Goal: Information Seeking & Learning: Learn about a topic

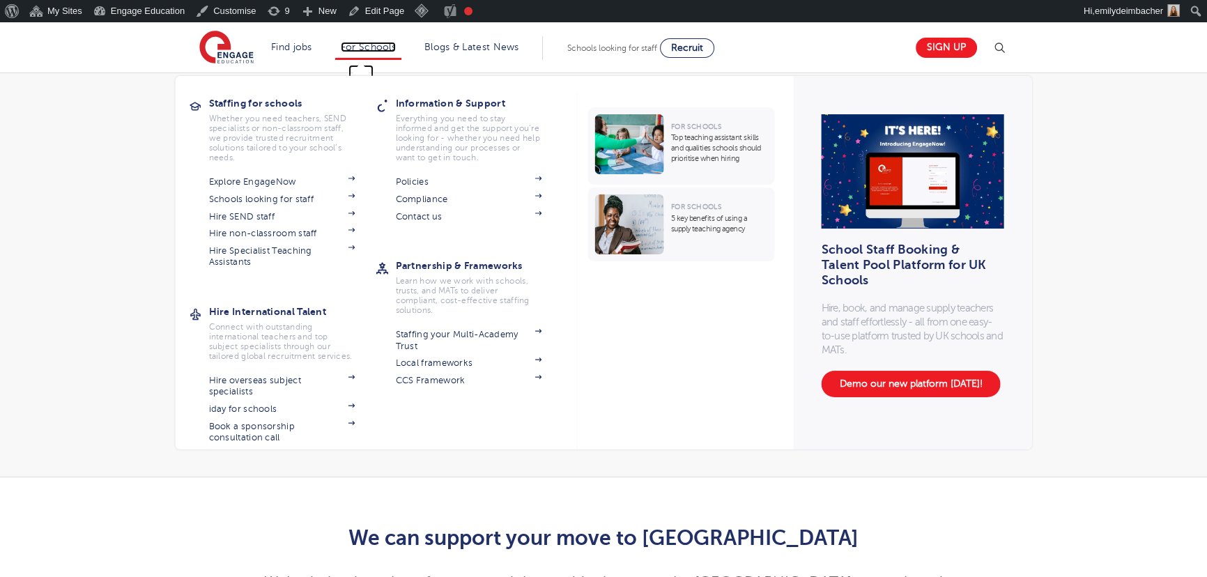
click at [387, 42] on link "For Schools" at bounding box center [368, 47] width 55 height 10
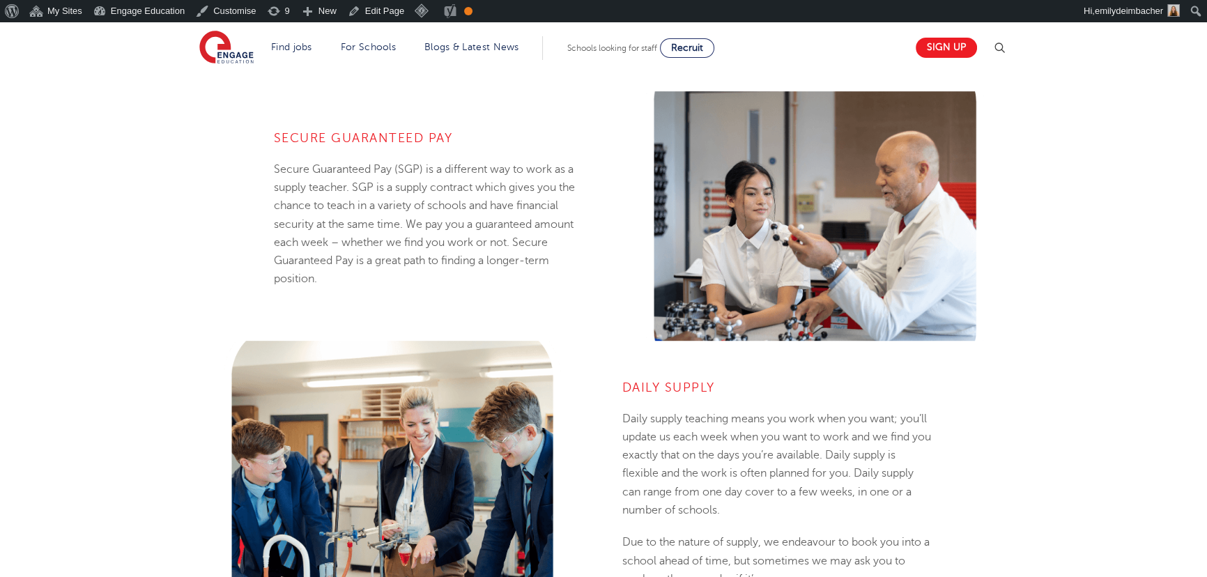
scroll to position [949, 0]
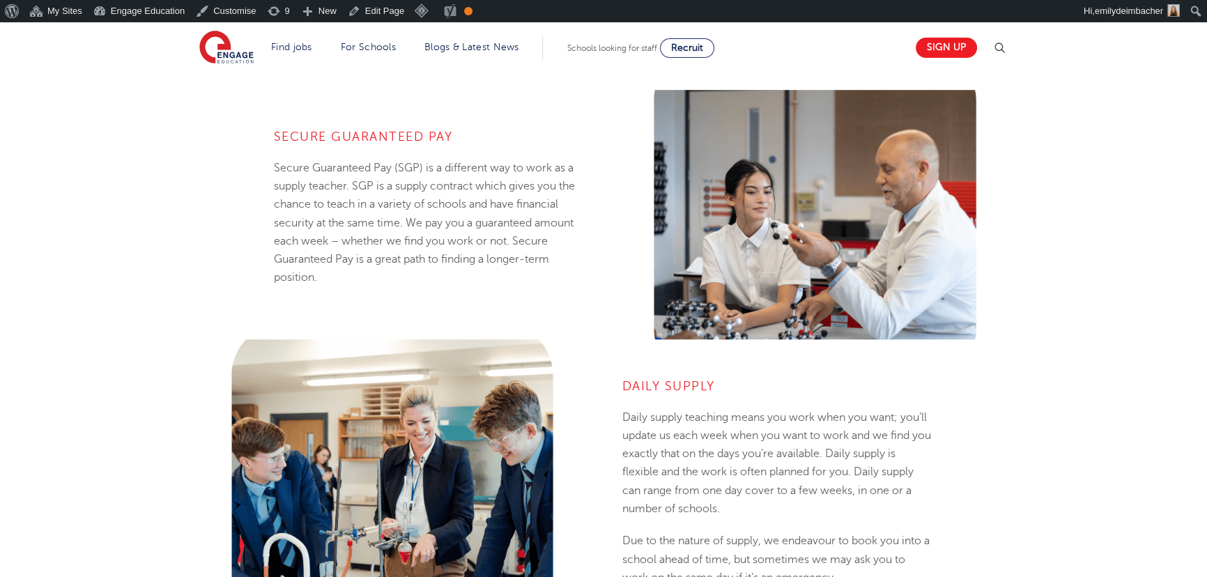
click at [749, 391] on h4 "Daily Supply" at bounding box center [777, 386] width 311 height 17
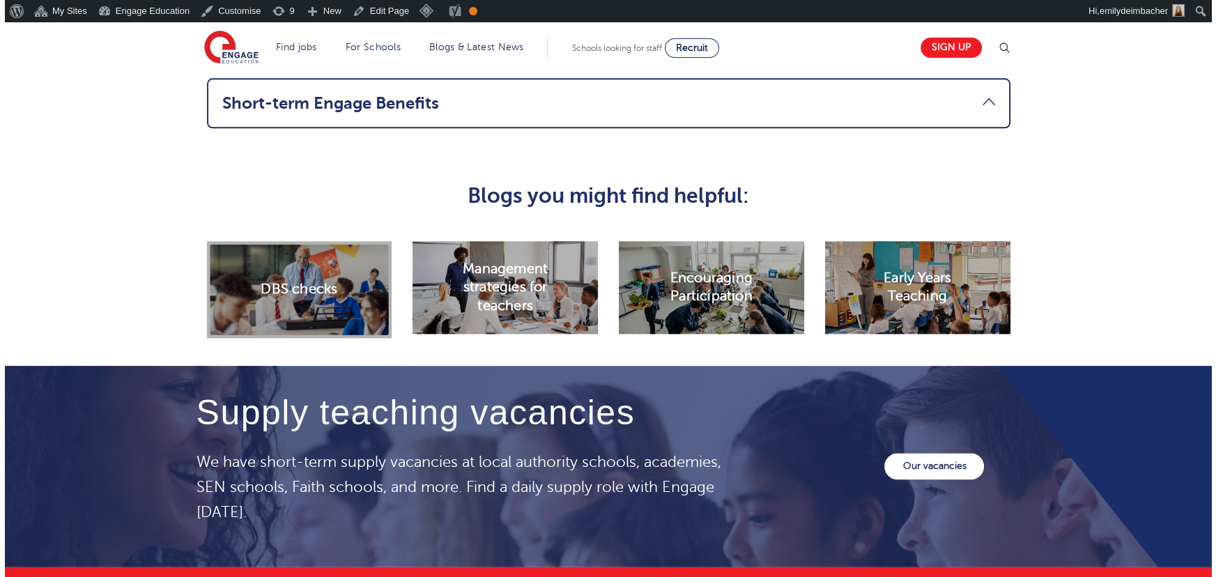
scroll to position [1963, 0]
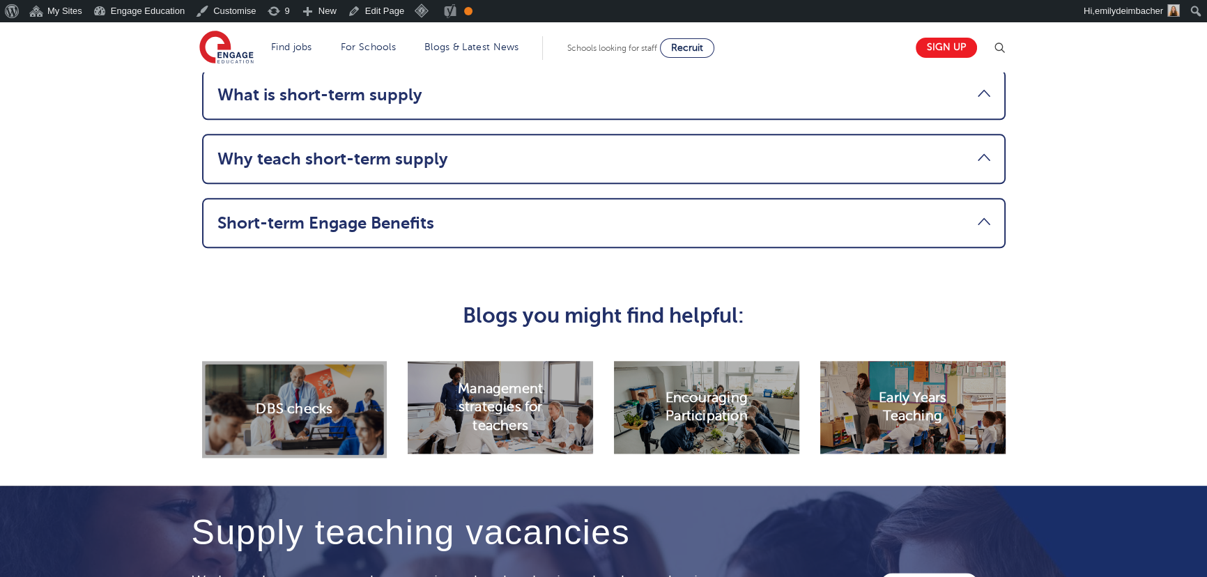
click at [1007, 42] on img at bounding box center [999, 48] width 17 height 17
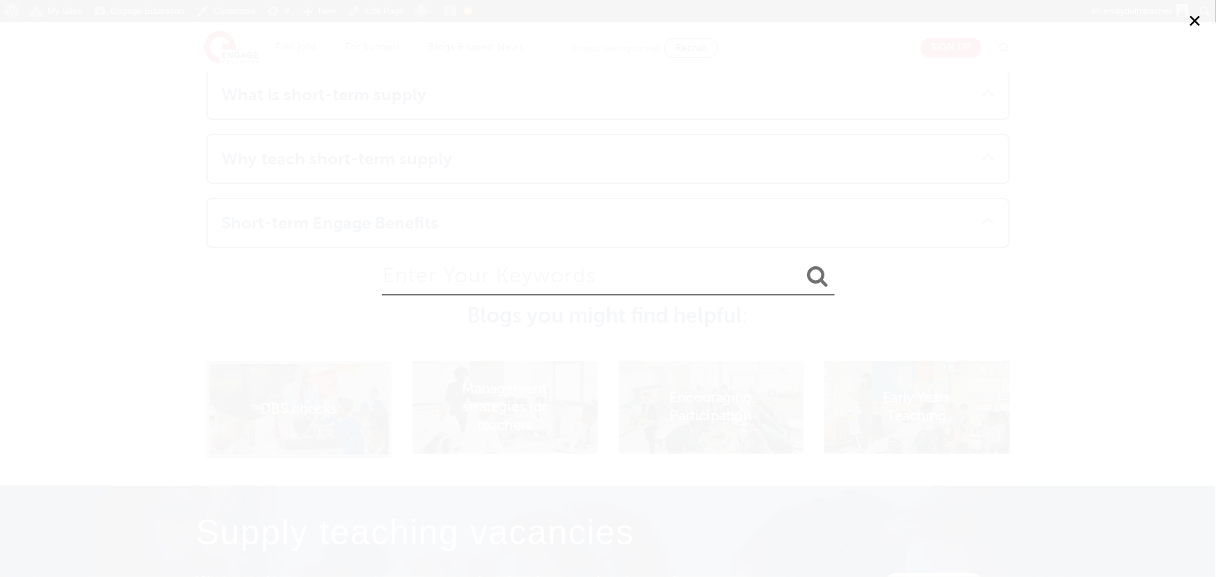
click at [506, 295] on form at bounding box center [608, 279] width 453 height 59
click at [508, 283] on input "search" at bounding box center [608, 272] width 453 height 45
type input "long term supply"
click at [801, 264] on button "submit" at bounding box center [817, 277] width 33 height 26
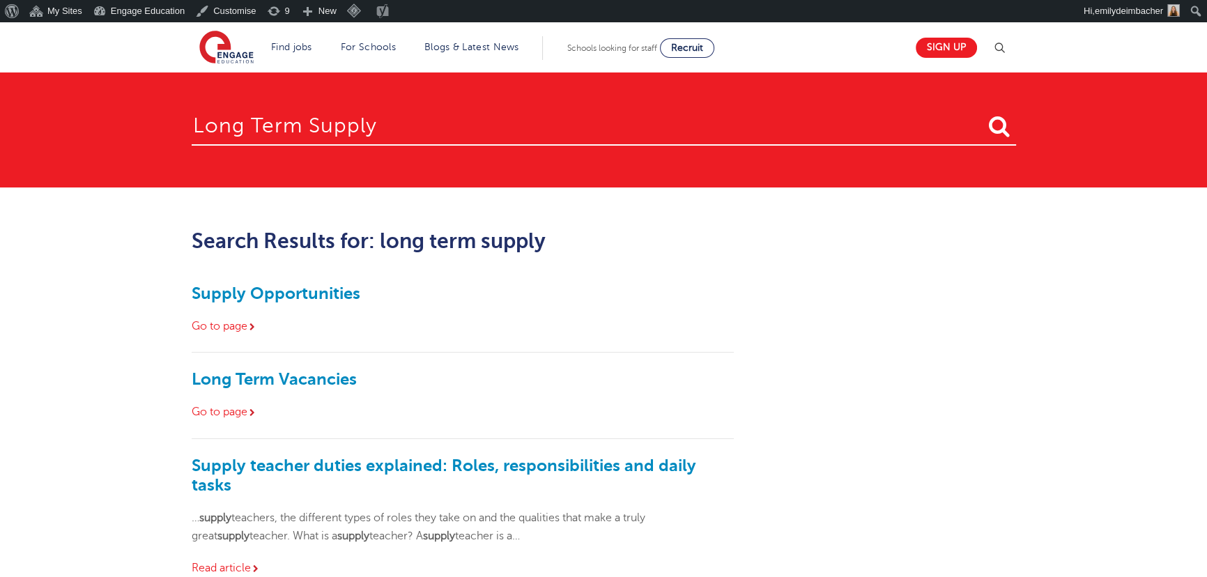
click at [255, 389] on div "Long Term Vacancies Go to page" at bounding box center [463, 395] width 543 height 86
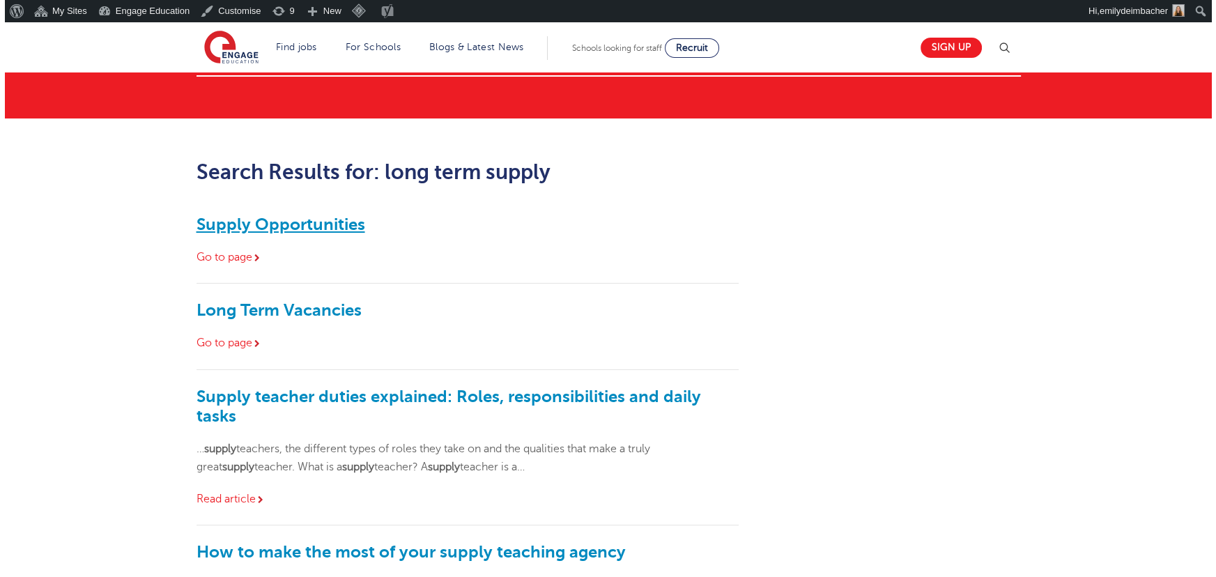
scroll to position [63, 0]
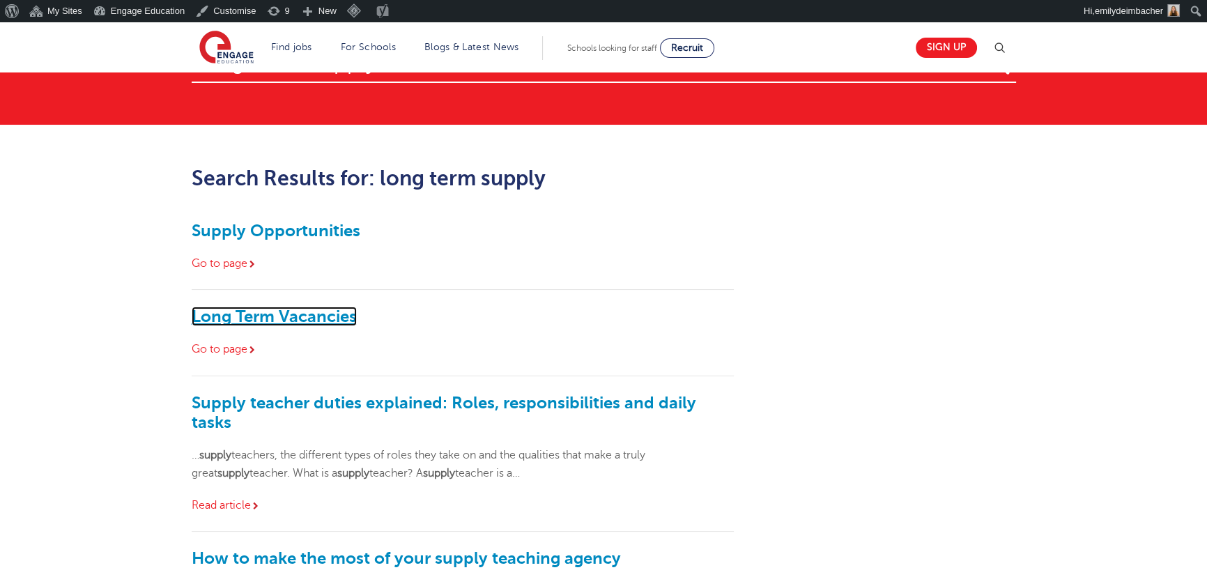
drag, startPoint x: 251, startPoint y: 312, endPoint x: 263, endPoint y: 308, distance: 12.6
click at [251, 312] on link "Long Term Vacancies" at bounding box center [274, 317] width 165 height 20
click at [1011, 45] on header "Find jobs All vacancies We have one of the UK's largest database. and with hund…" at bounding box center [603, 47] width 1207 height 50
click at [1004, 45] on img at bounding box center [999, 48] width 17 height 17
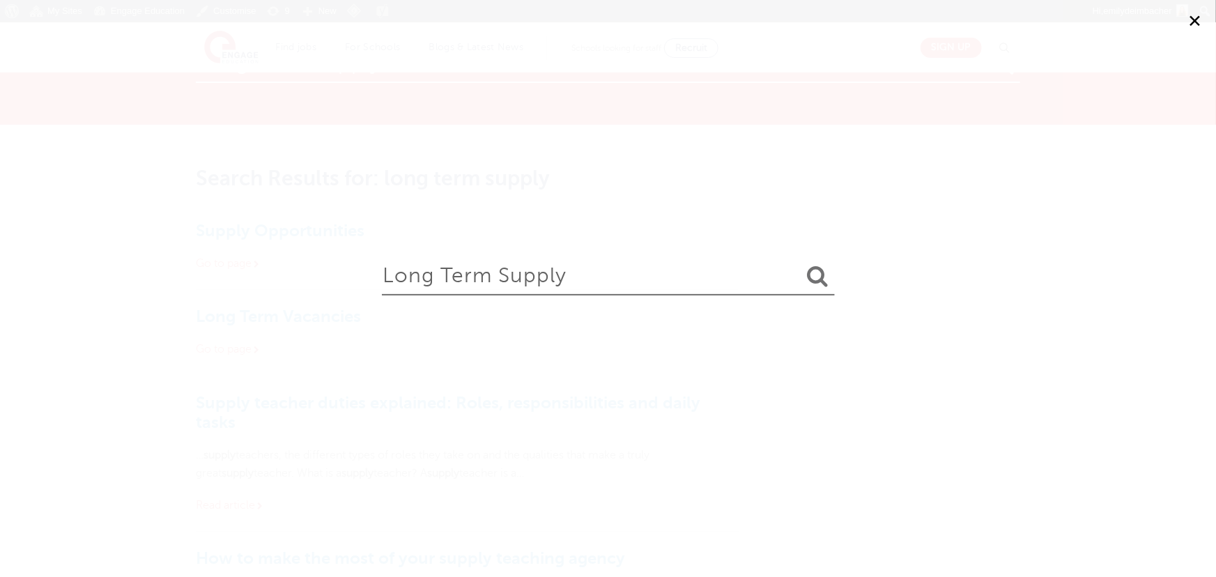
click at [546, 275] on input "long term supply" at bounding box center [608, 272] width 453 height 45
click at [546, 275] on input "long term suppgrammly" at bounding box center [608, 272] width 453 height 45
type input "gramm"
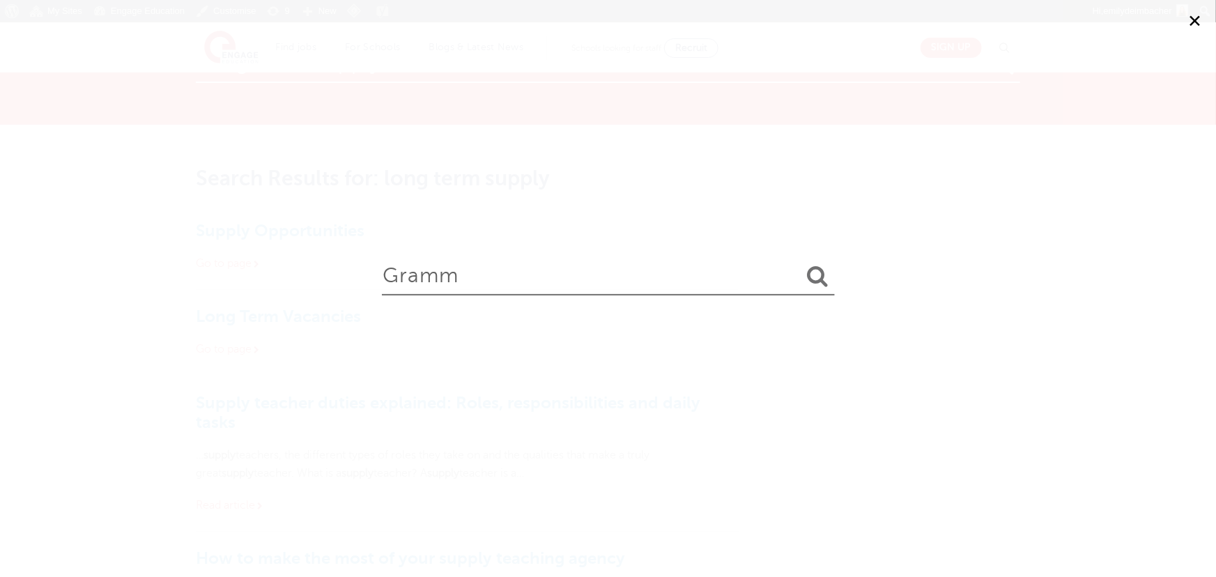
click at [801, 264] on button "submit" at bounding box center [817, 277] width 33 height 26
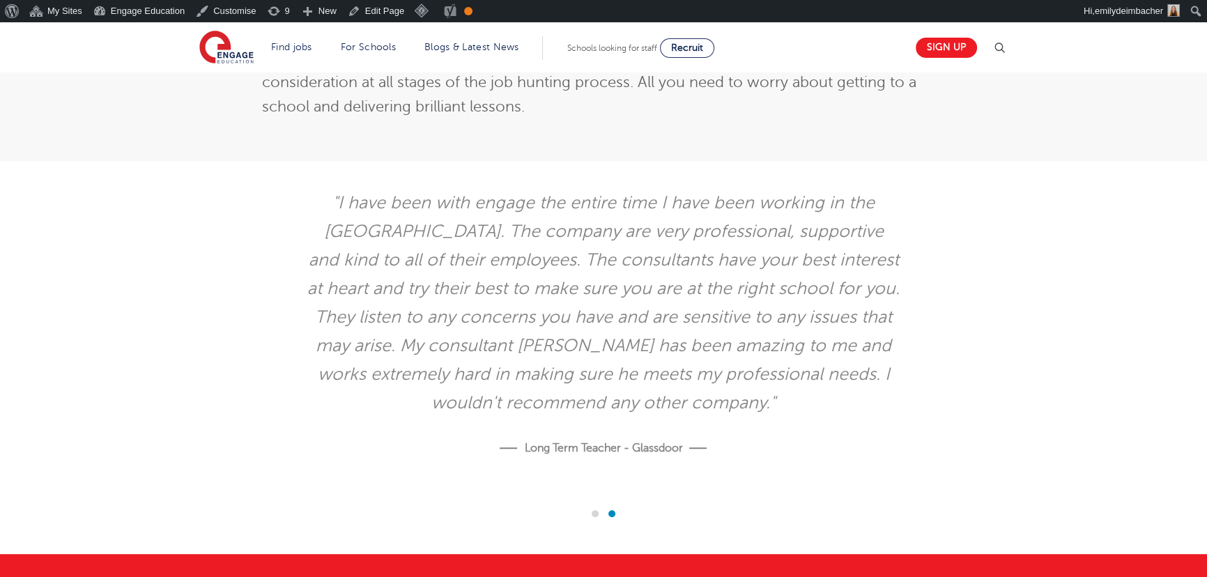
scroll to position [1013, 0]
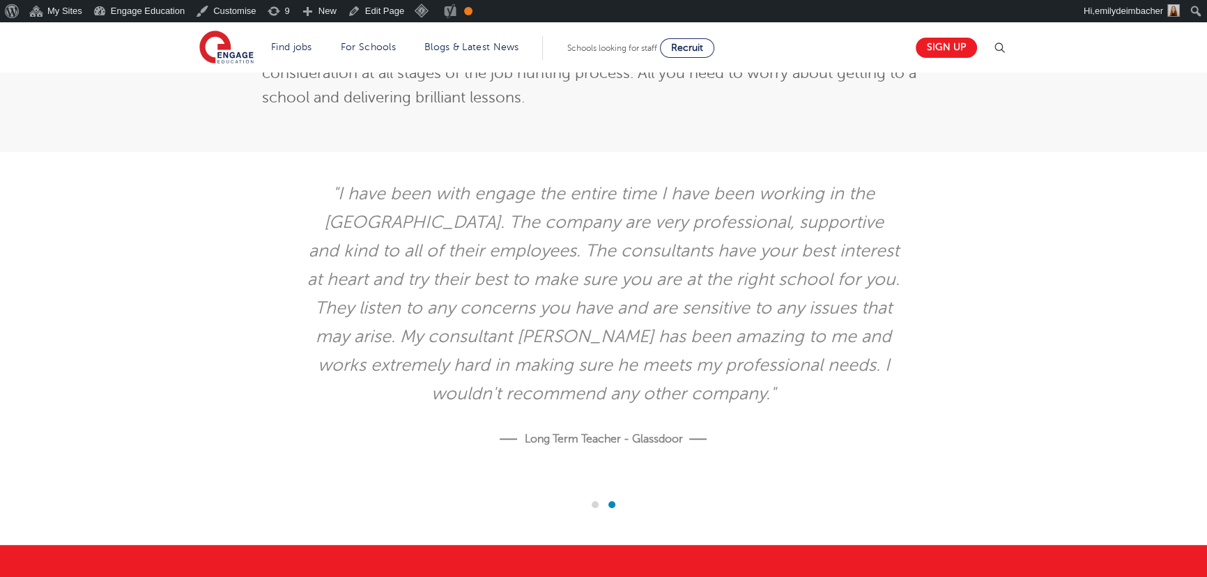
click at [592, 502] on span at bounding box center [594, 504] width 7 height 7
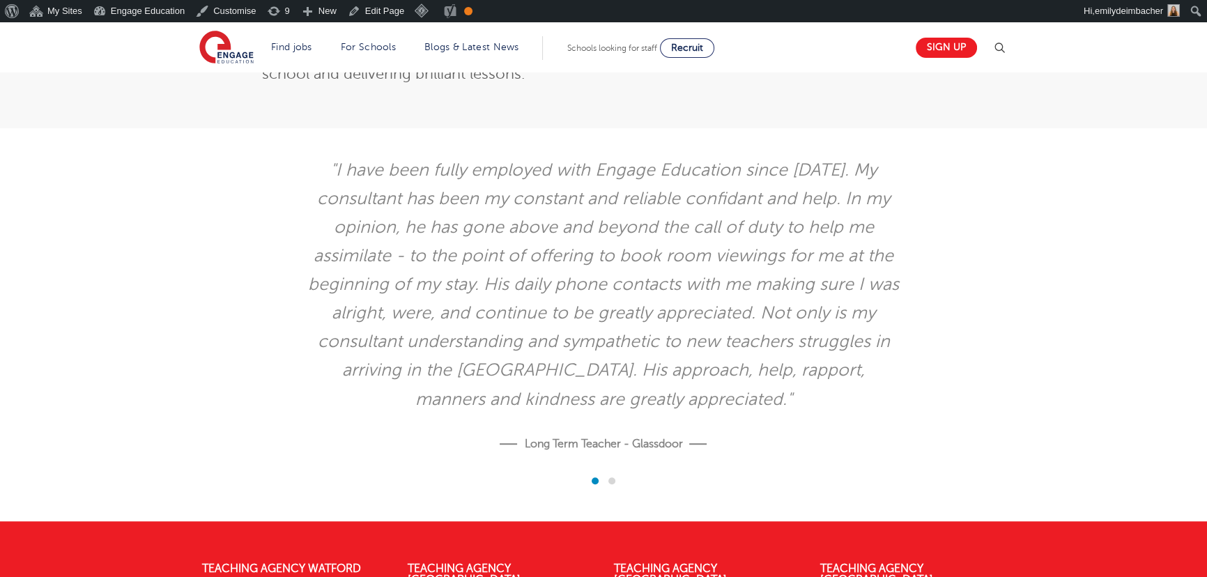
scroll to position [1076, 0]
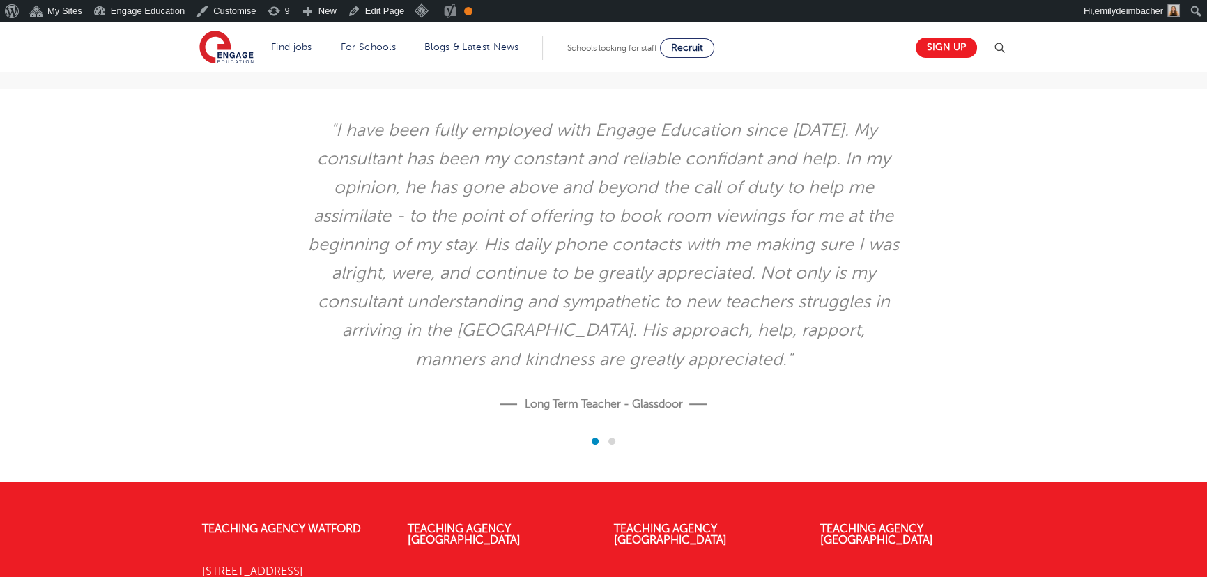
click at [412, 258] on div ""I have been fully employed with Engage Education since [DATE]. My consultant h…" at bounding box center [603, 271] width 704 height 311
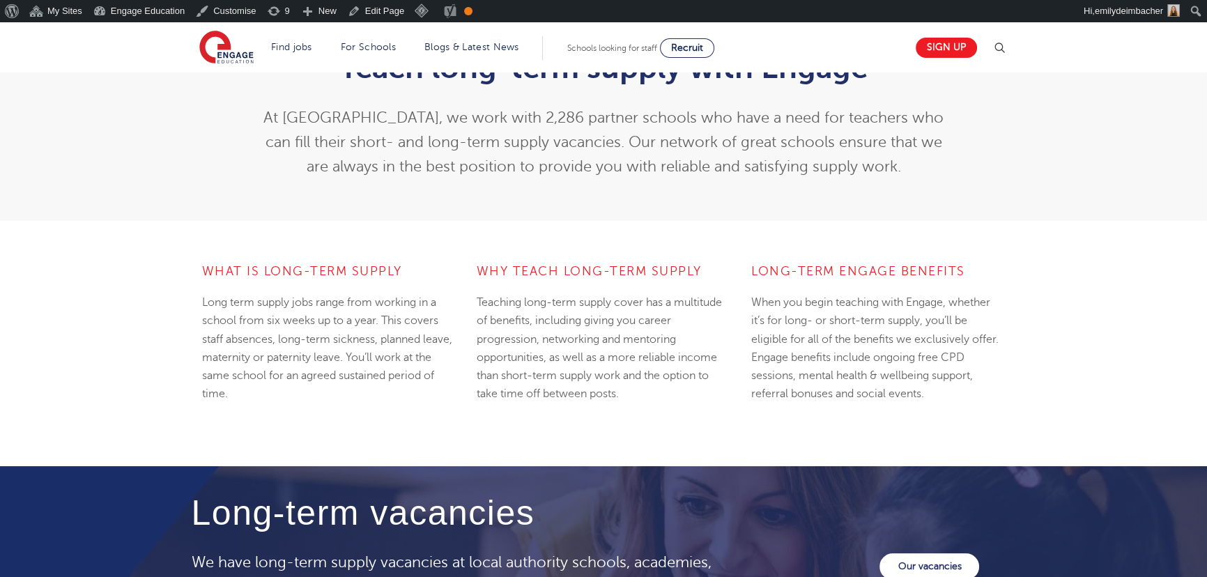
scroll to position [189, 0]
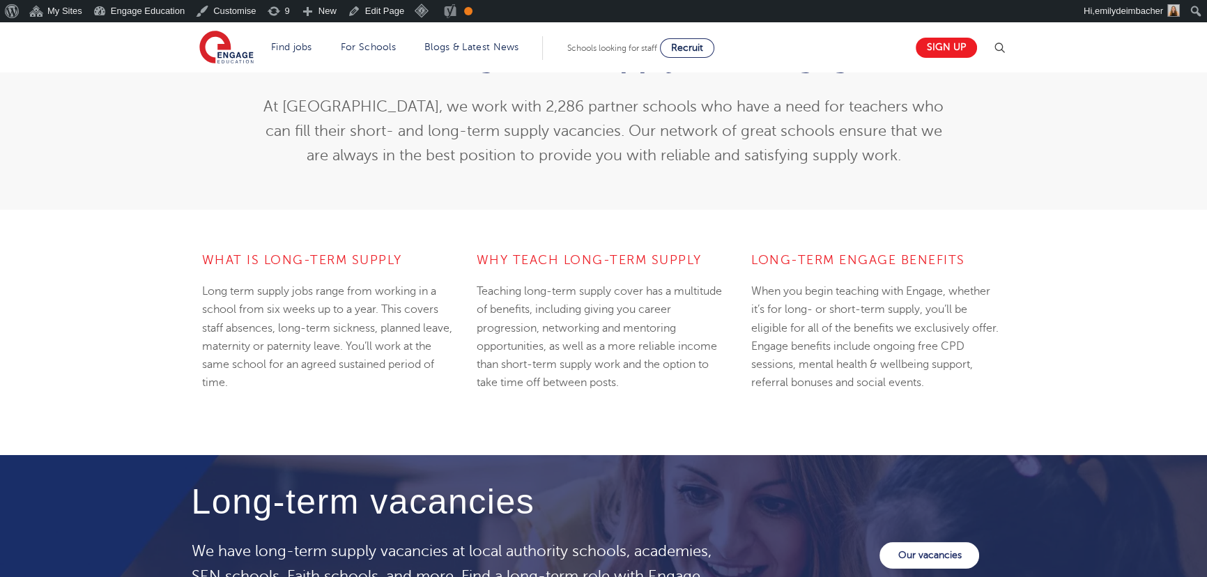
click at [365, 118] on p "At Engage, we work with 2,286 partner schools who have a need for teachers who …" at bounding box center [603, 131] width 683 height 73
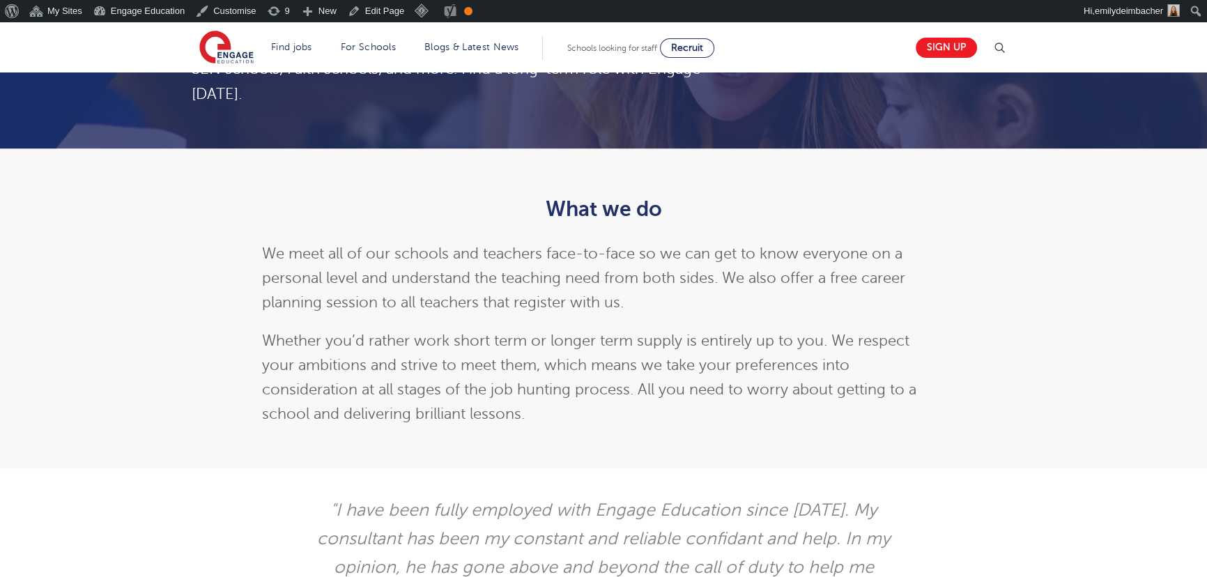
scroll to position [633, 0]
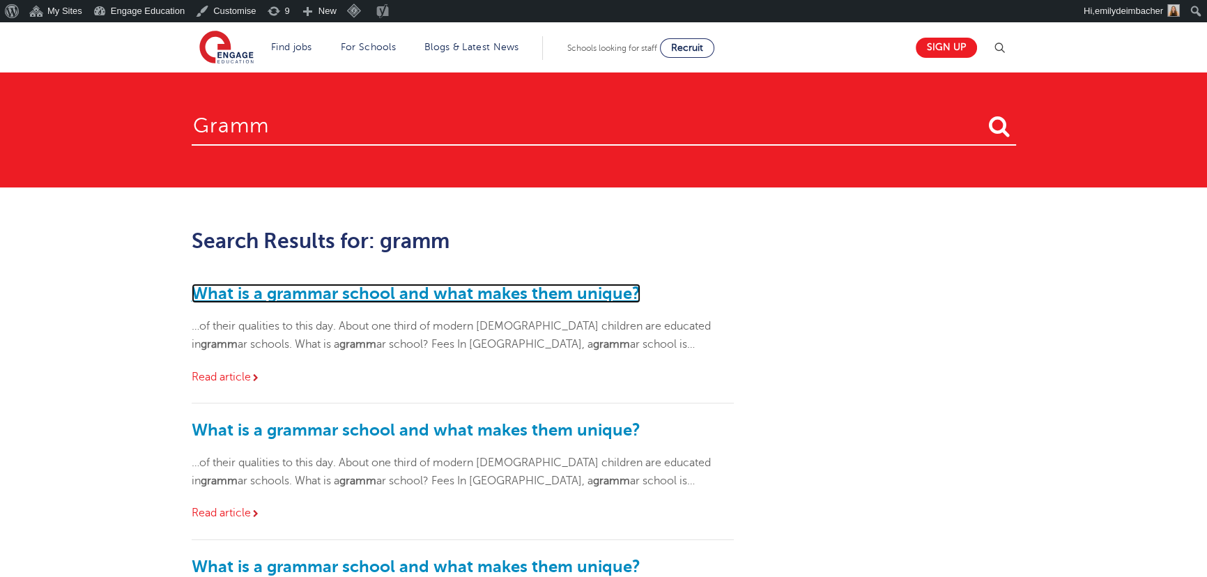
click at [544, 296] on link "What is a grammar school and what makes them unique?" at bounding box center [416, 294] width 449 height 20
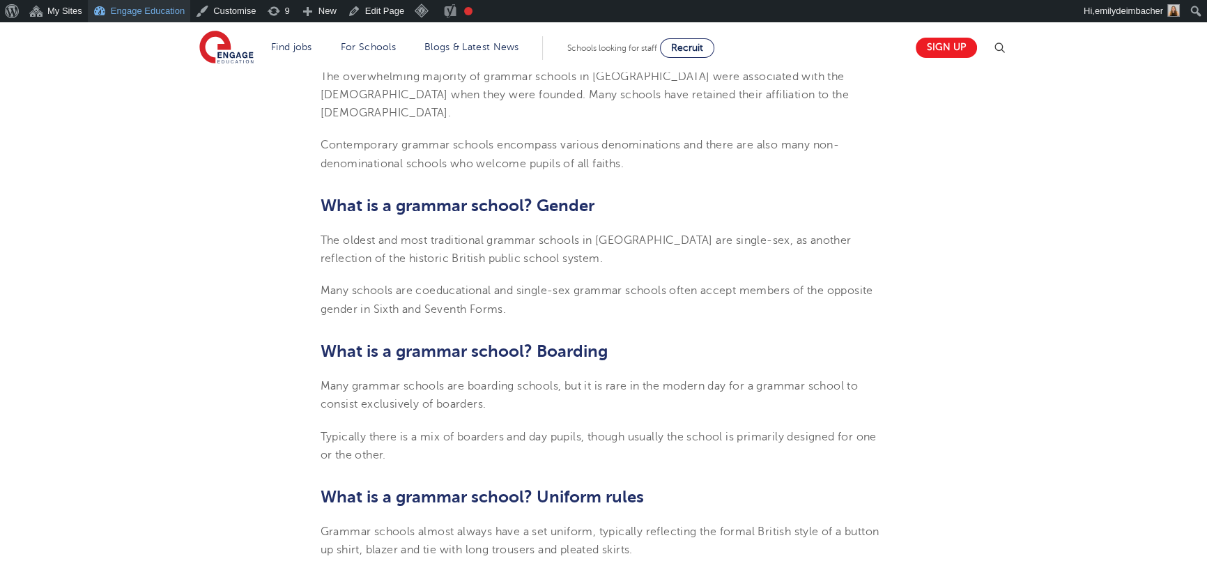
scroll to position [1013, 0]
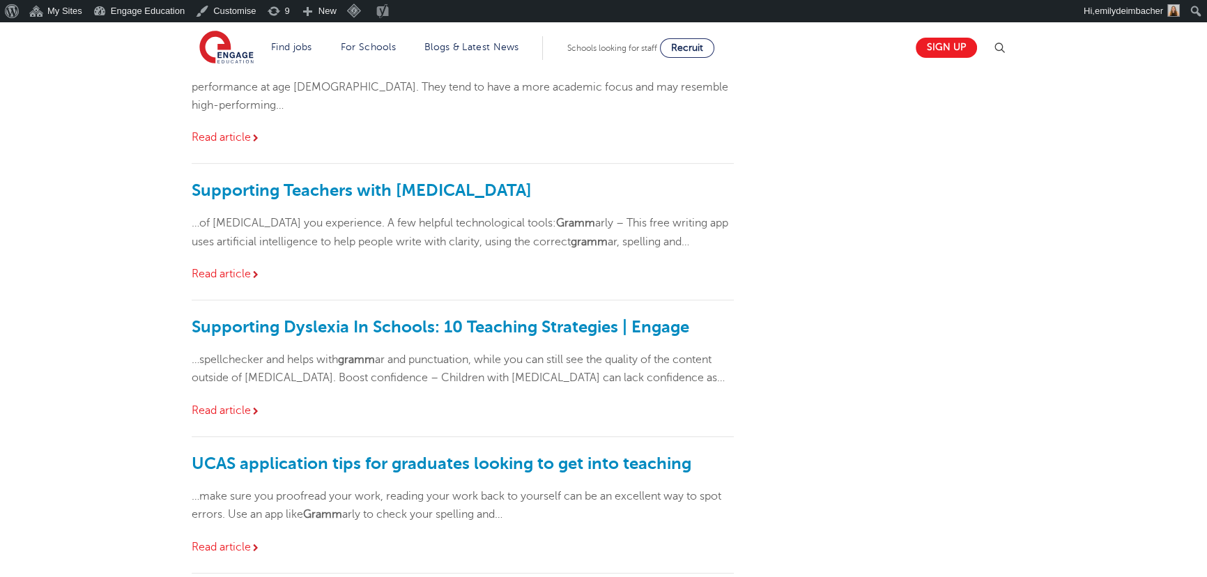
scroll to position [1013, 0]
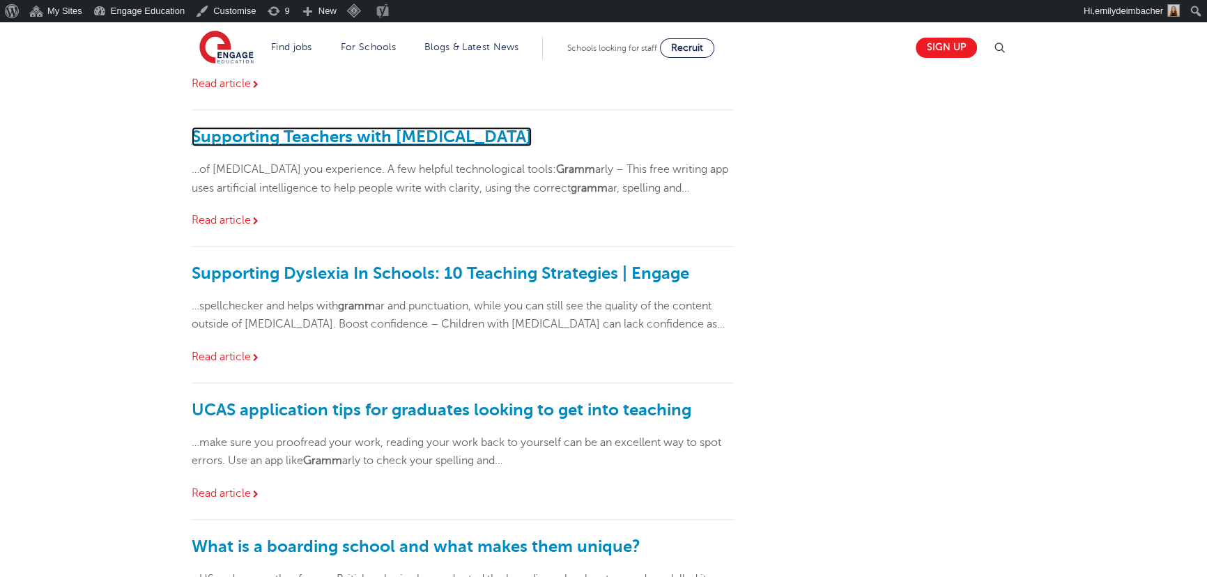
click at [319, 127] on link "Supporting Teachers with Dyslexia" at bounding box center [362, 137] width 340 height 20
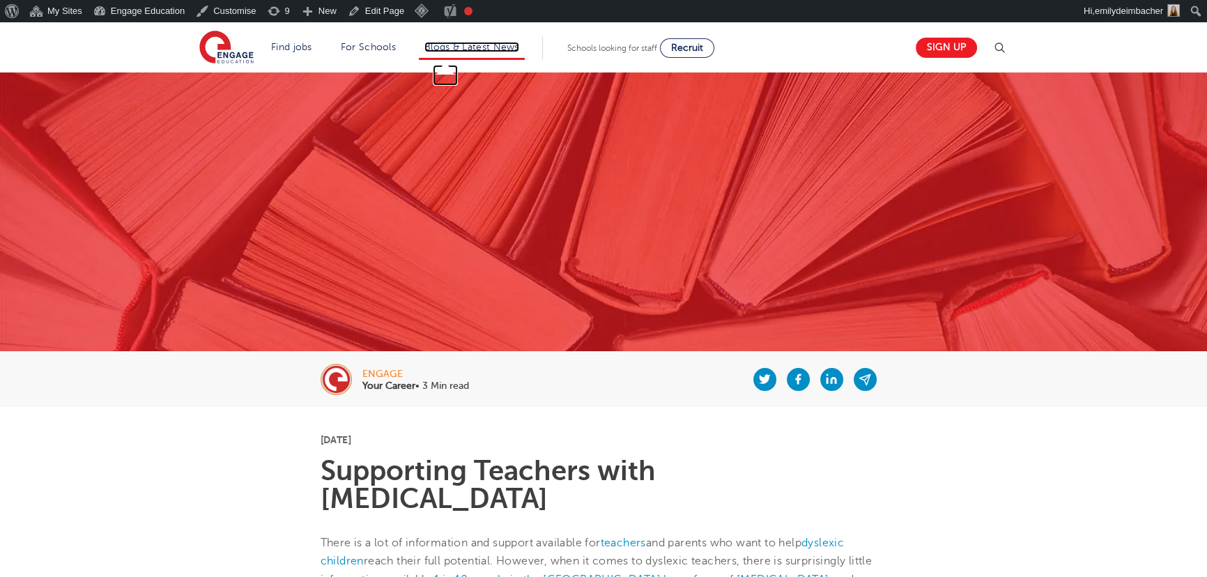
click at [469, 42] on link "Blogs & Latest News" at bounding box center [471, 47] width 95 height 10
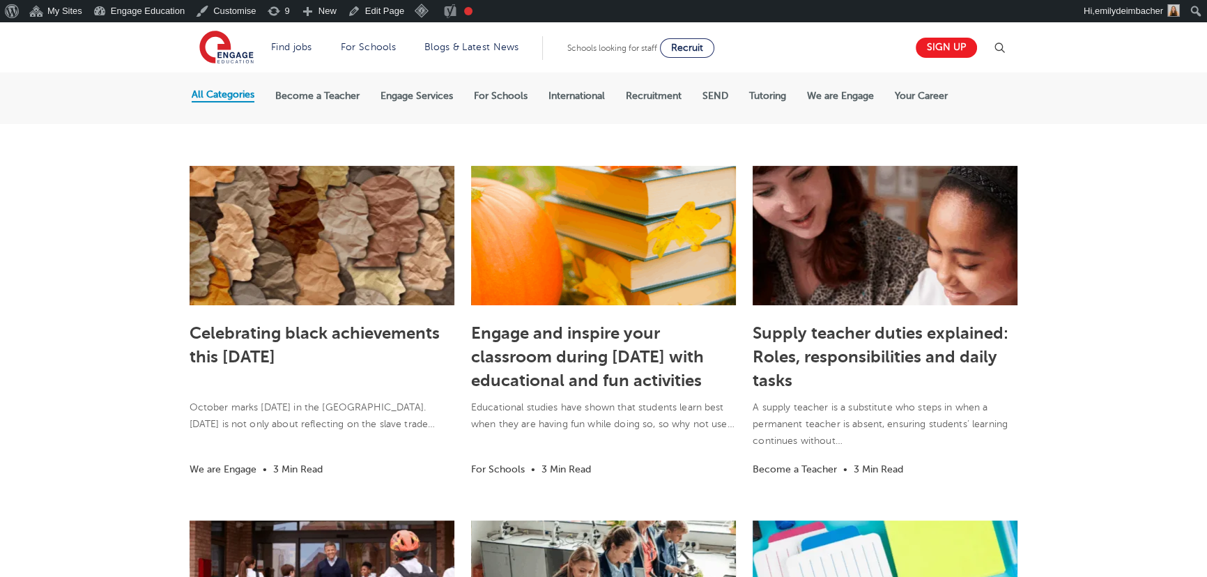
scroll to position [316, 0]
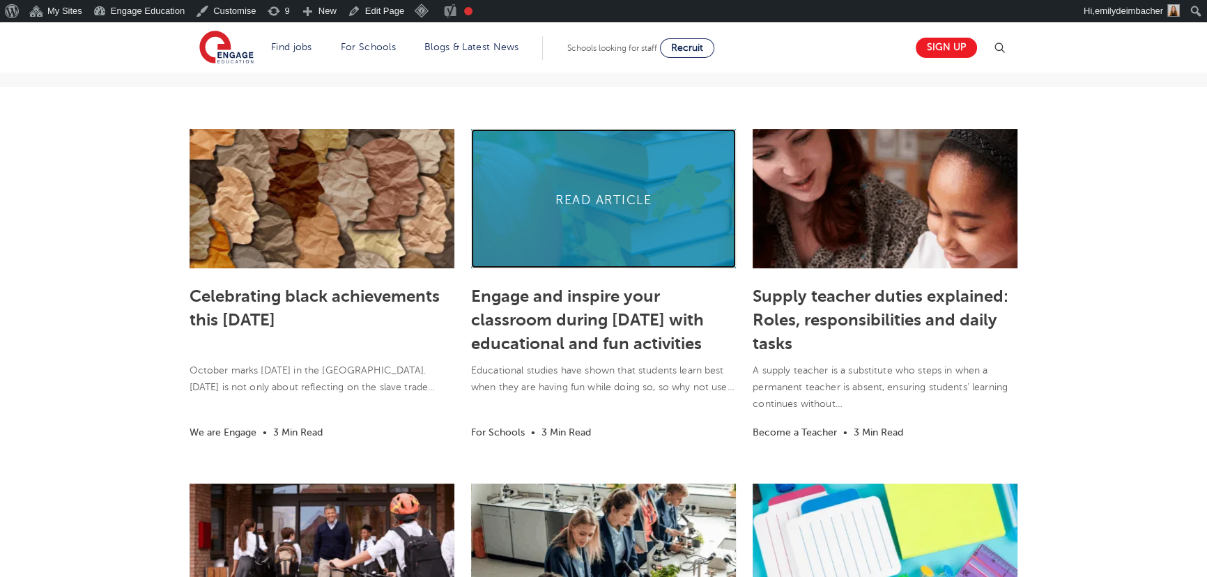
click at [594, 226] on link at bounding box center [603, 198] width 265 height 139
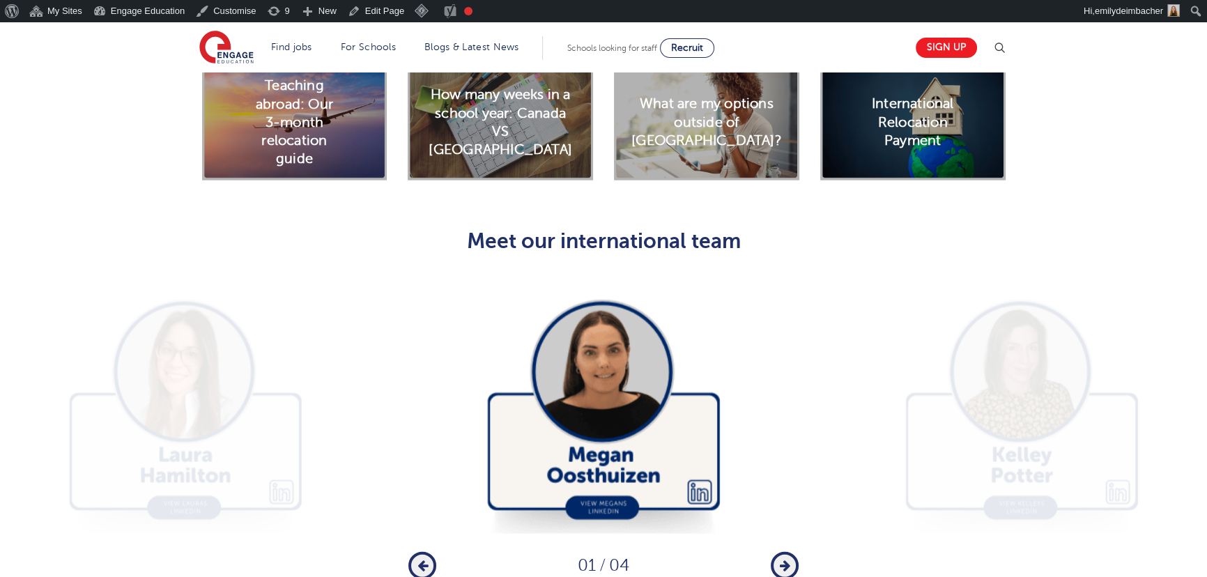
scroll to position [4116, 0]
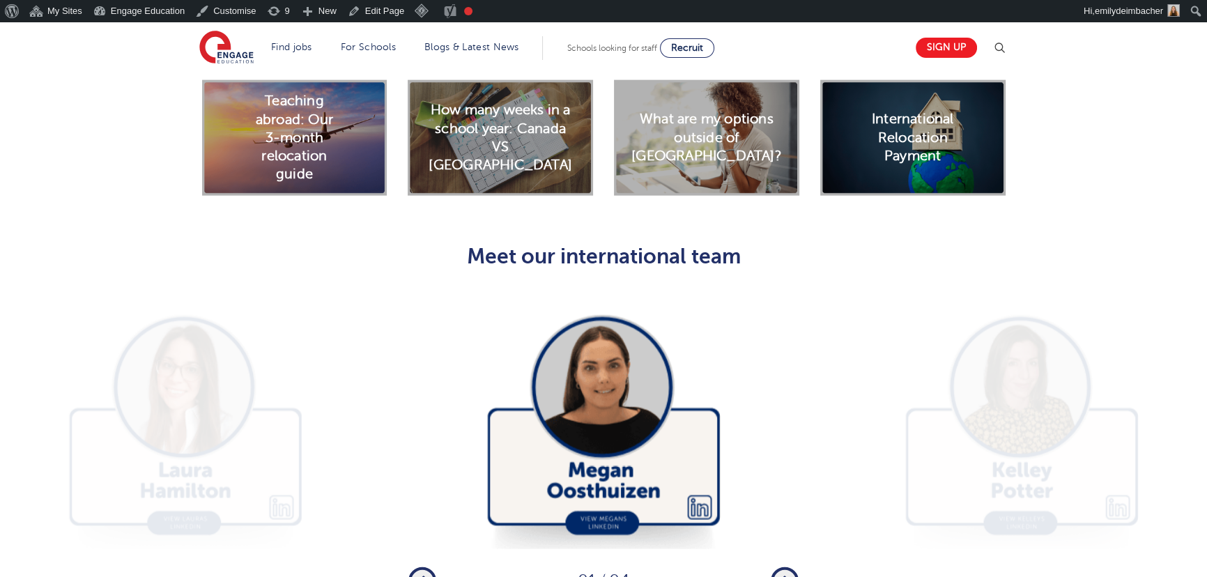
scroll to position [4053, 0]
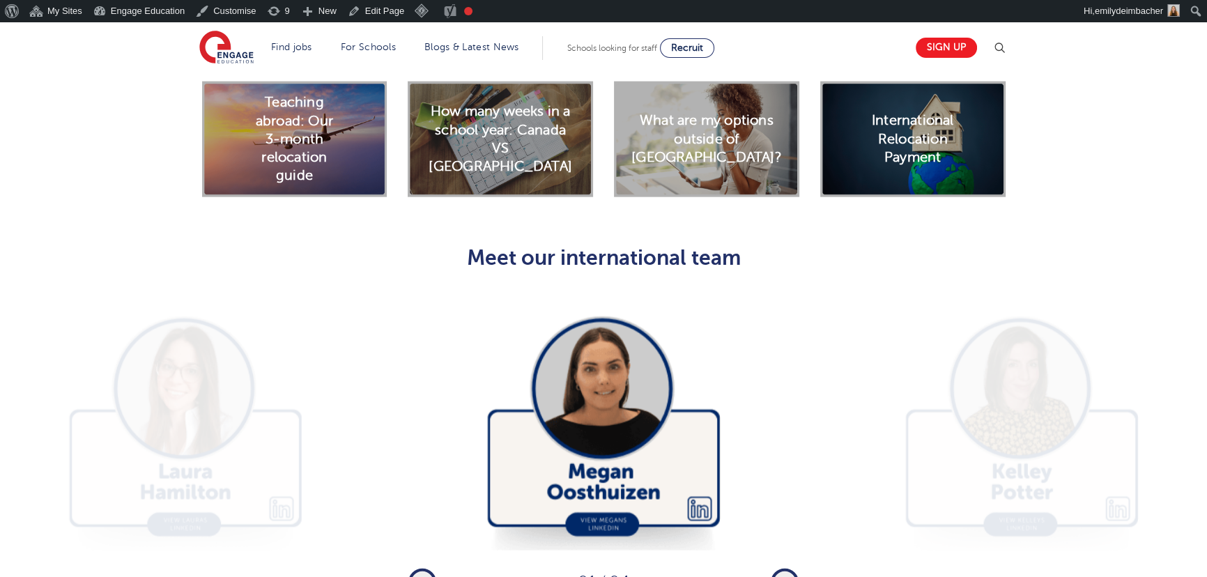
click at [788, 568] on button "Next" at bounding box center [784, 582] width 28 height 28
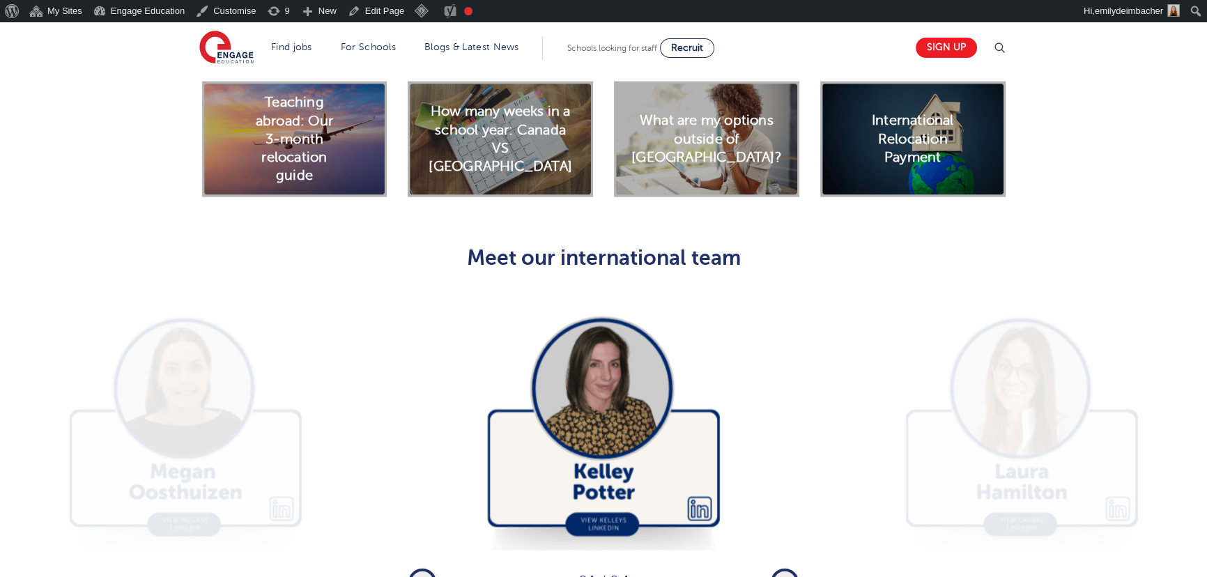
click at [782, 576] on icon "button" at bounding box center [784, 582] width 10 height 13
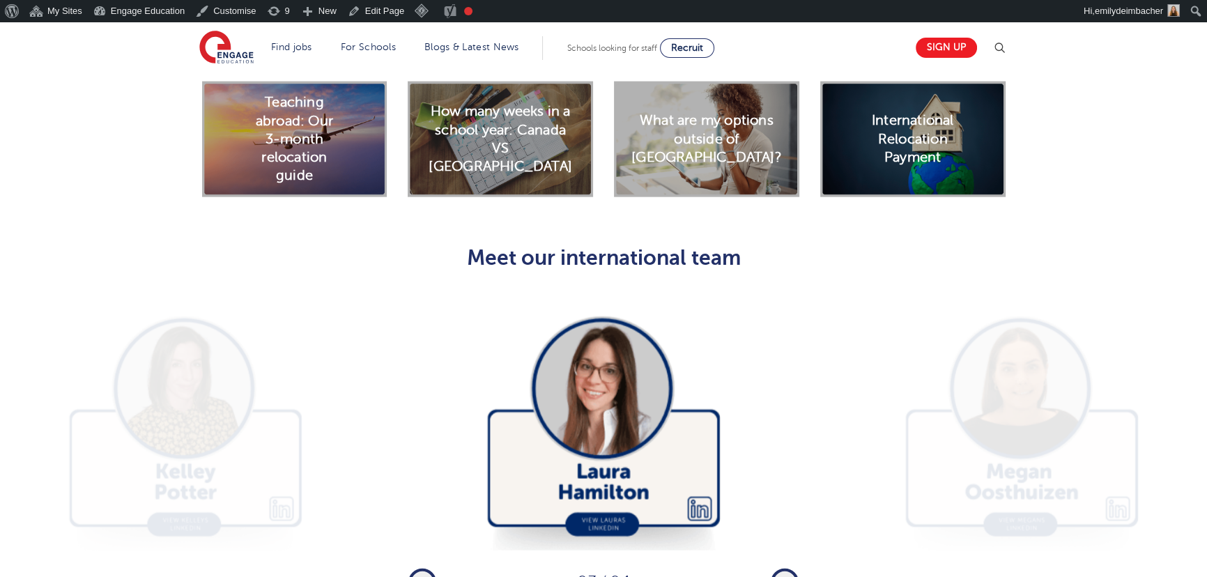
click at [782, 576] on icon "button" at bounding box center [784, 582] width 10 height 13
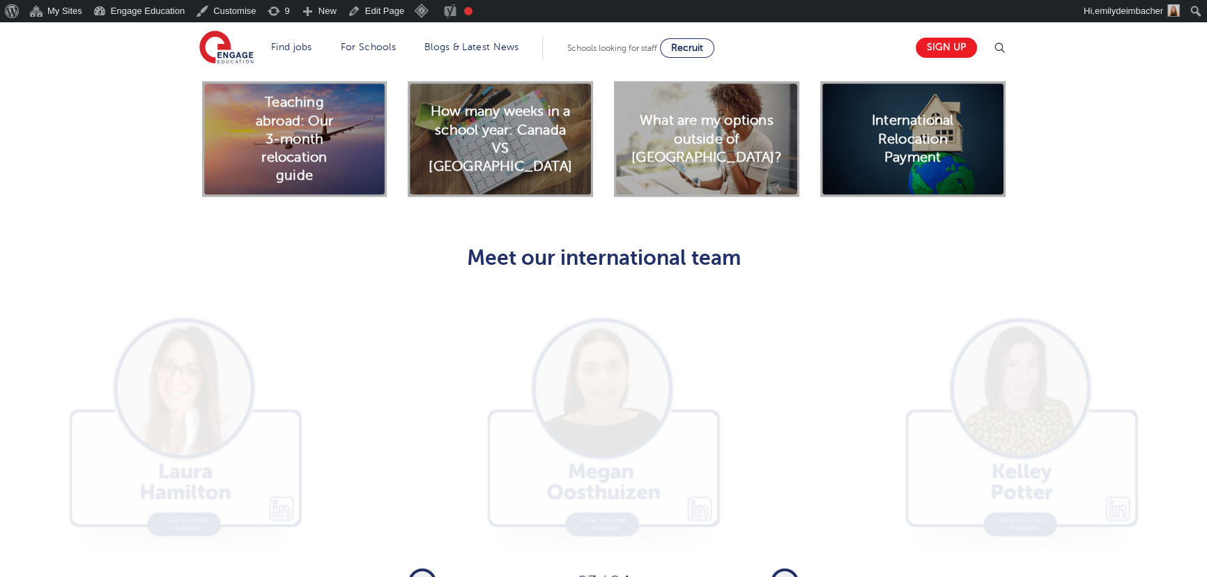
click at [782, 576] on icon "button" at bounding box center [784, 582] width 10 height 13
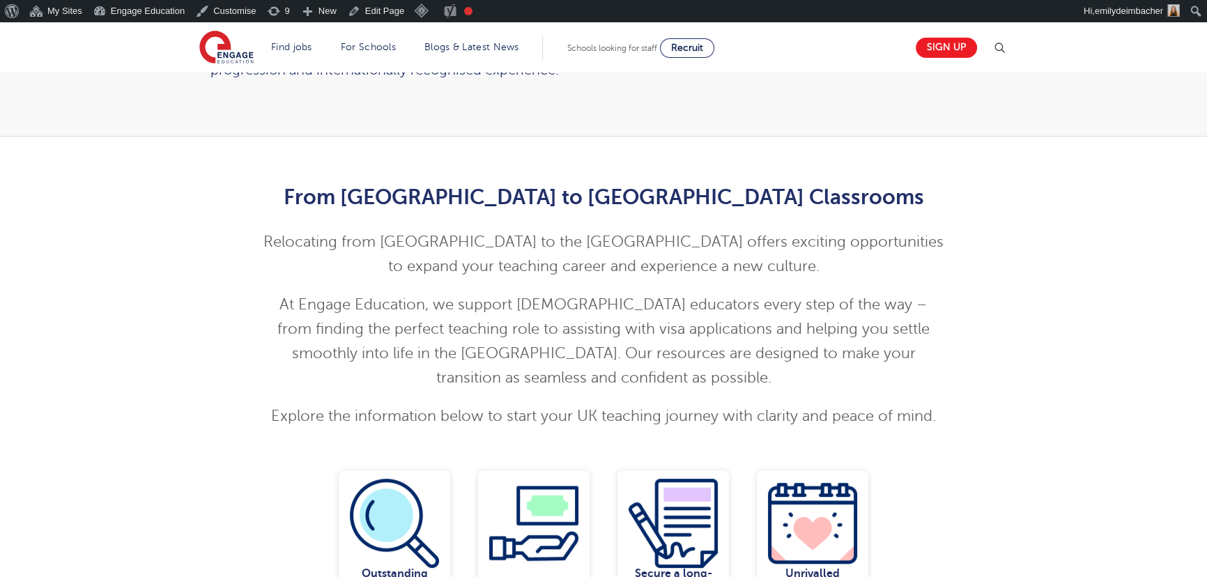
scroll to position [0, 0]
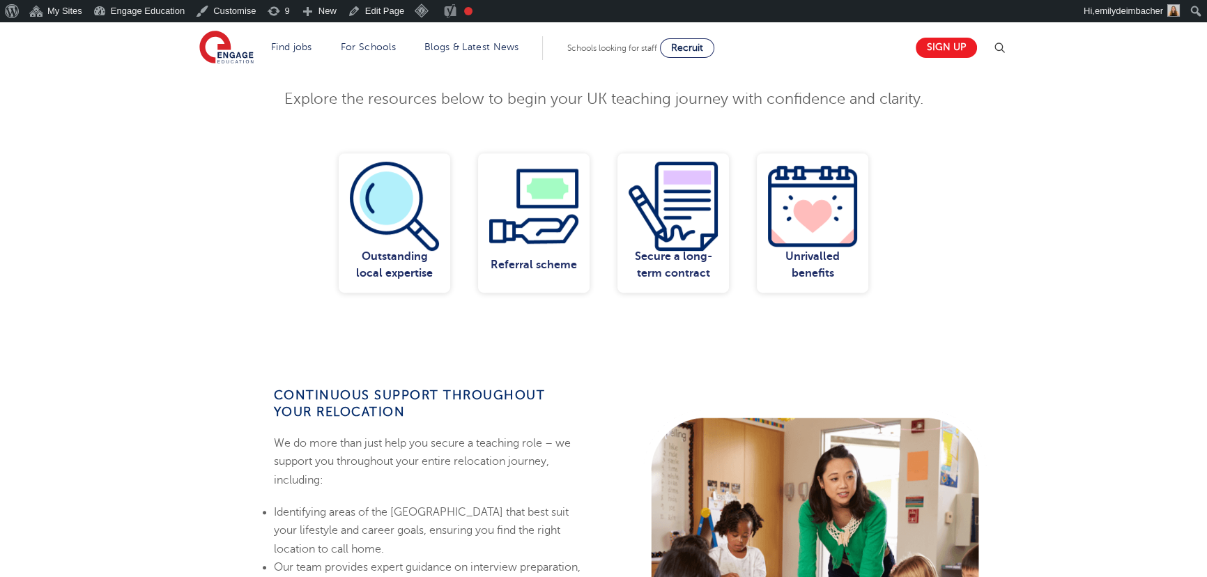
scroll to position [189, 0]
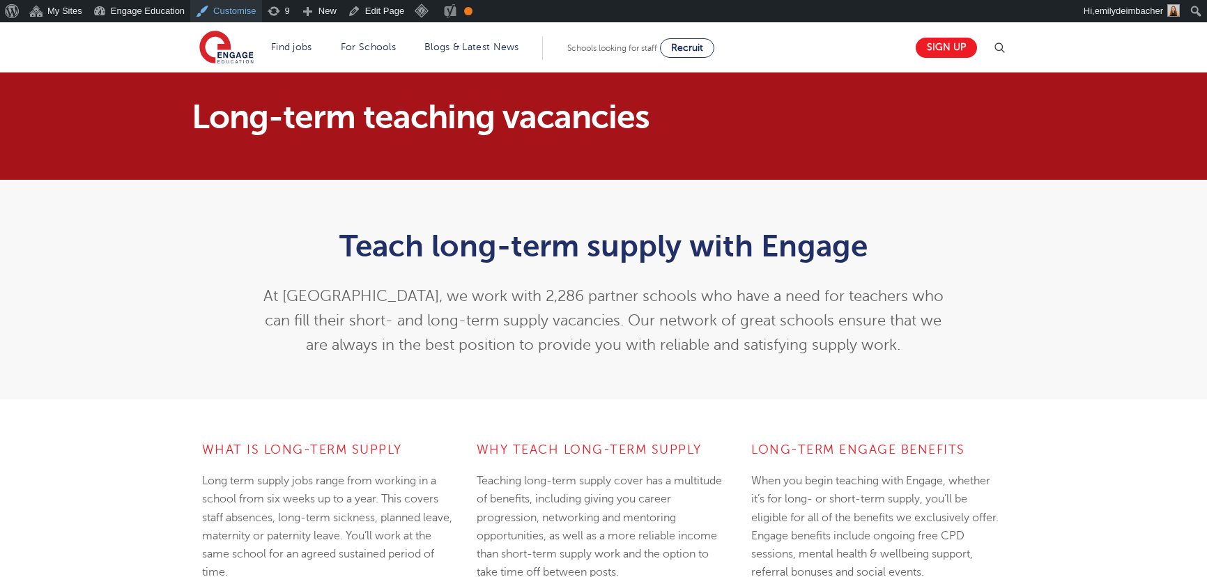
scroll to position [633, 0]
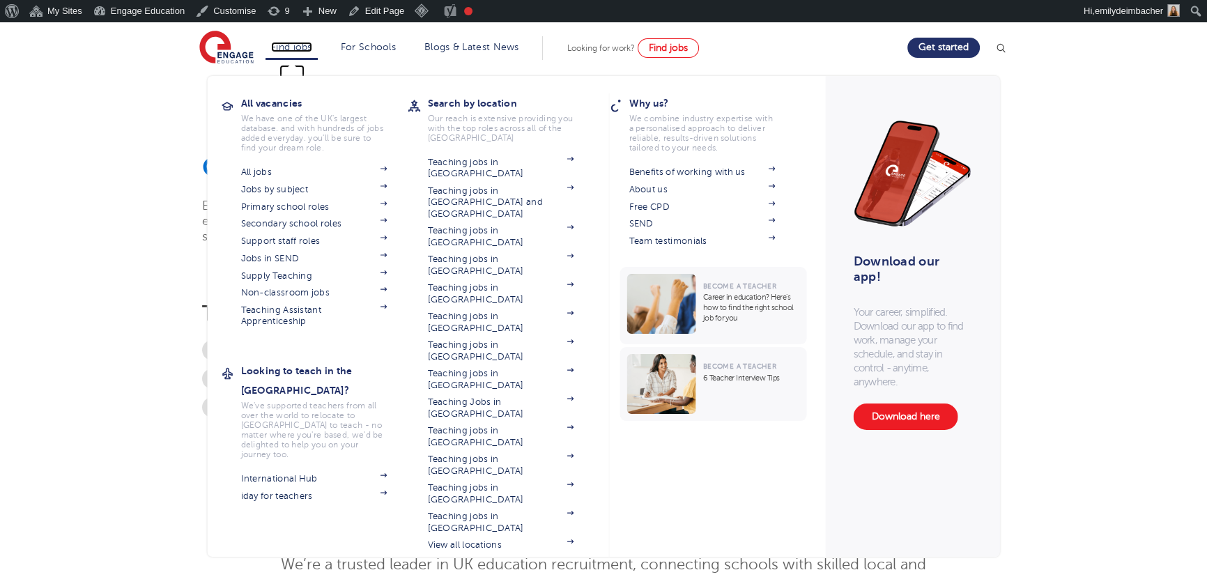
click at [290, 47] on link "Find jobs" at bounding box center [291, 47] width 41 height 10
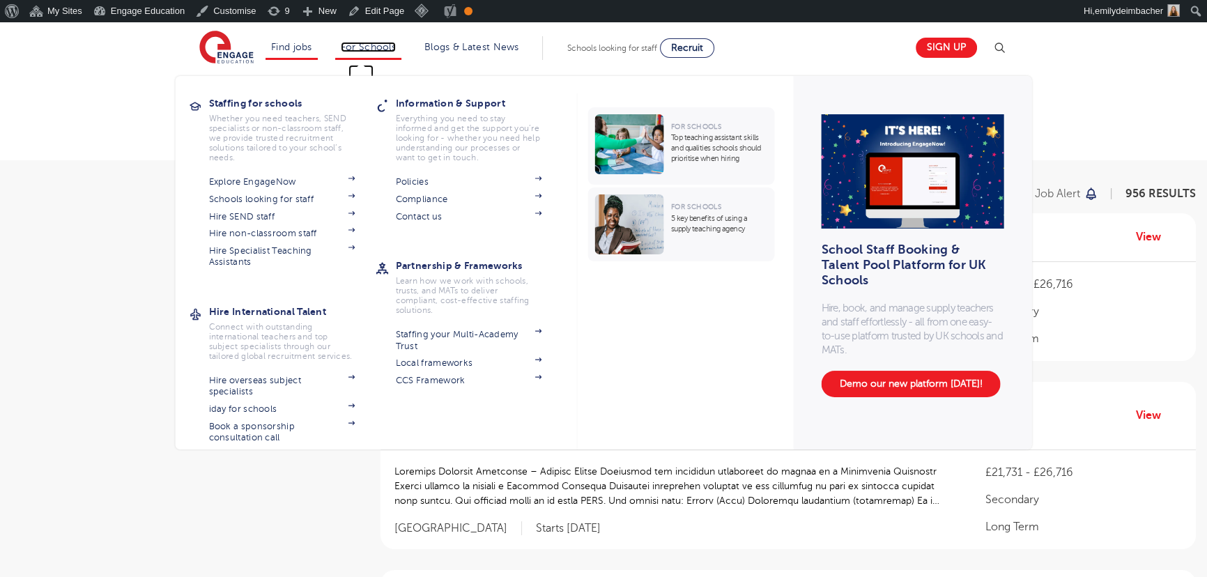
click at [361, 42] on link "For Schools" at bounding box center [368, 47] width 55 height 10
